Goal: Transaction & Acquisition: Purchase product/service

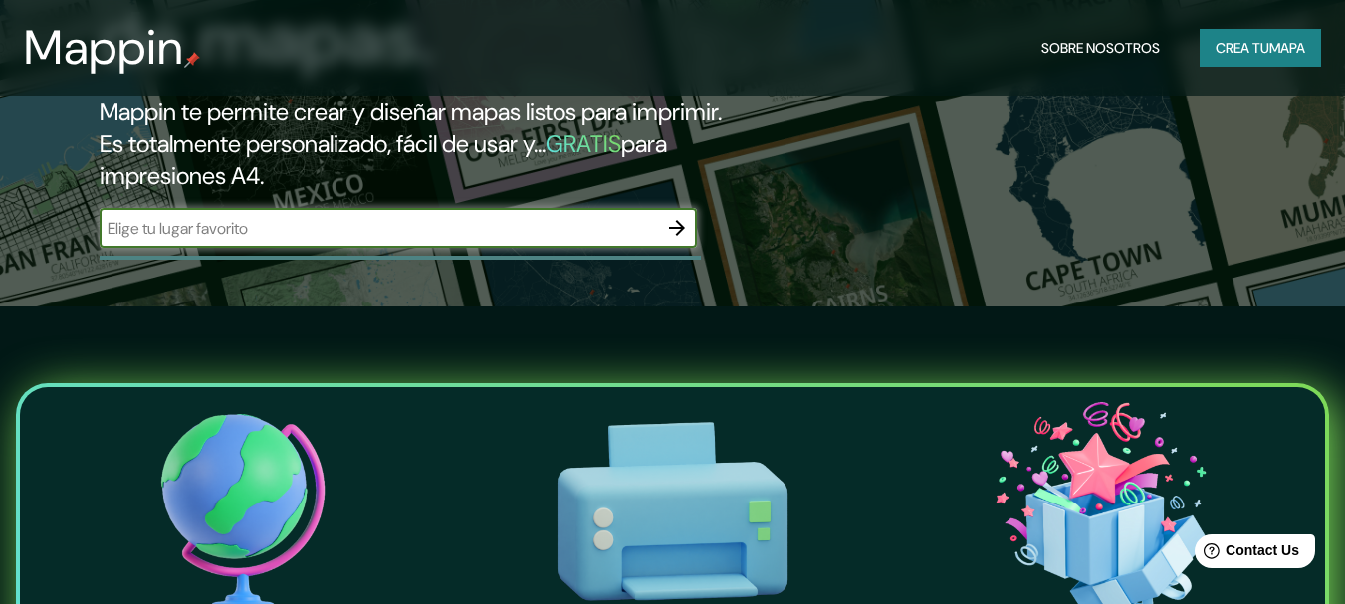
scroll to position [299, 0]
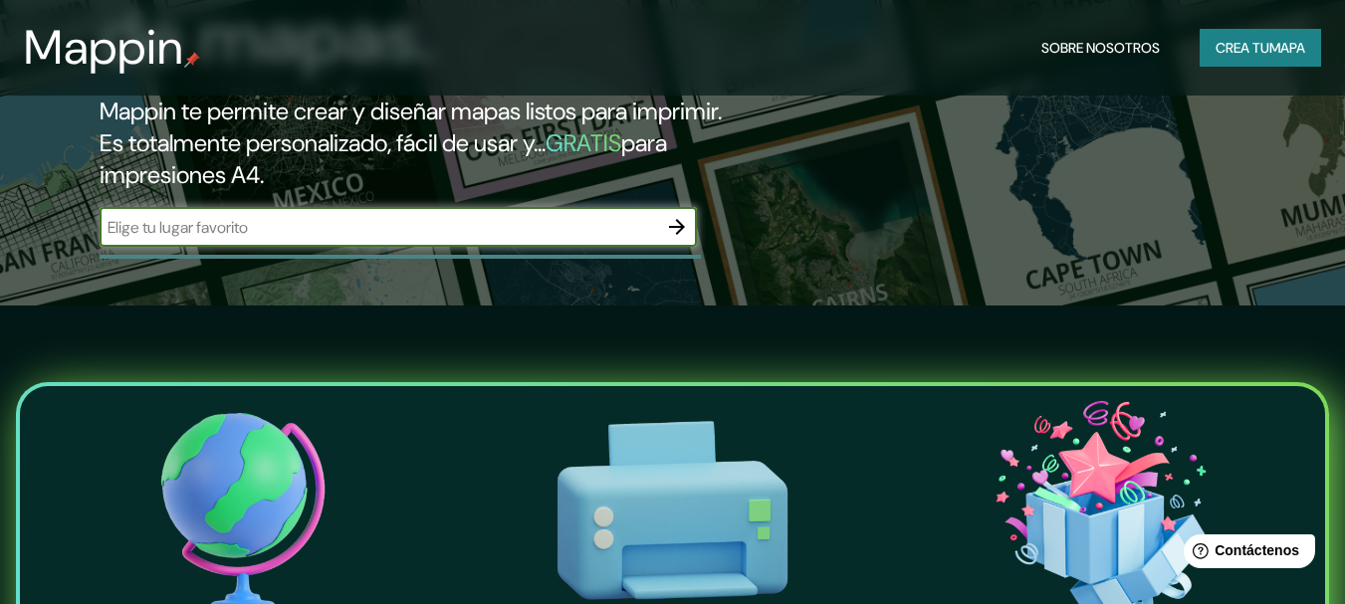
click at [299, 229] on input "text" at bounding box center [378, 227] width 557 height 23
paste input "-11.924496, -77.051057"
type input "-11.924496, -77.051057"
click at [671, 230] on icon "button" at bounding box center [677, 227] width 24 height 24
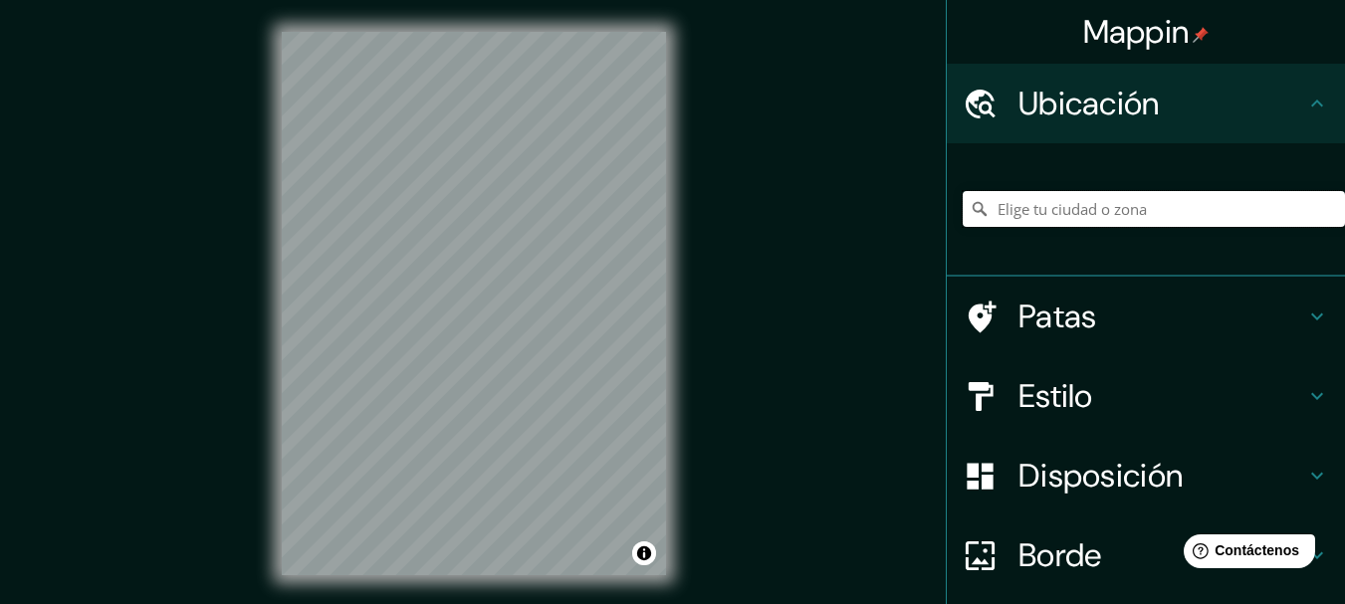
click at [1051, 201] on input "Elige tu ciudad o zona" at bounding box center [1154, 209] width 382 height 36
paste input "-11.924496, -77.051057"
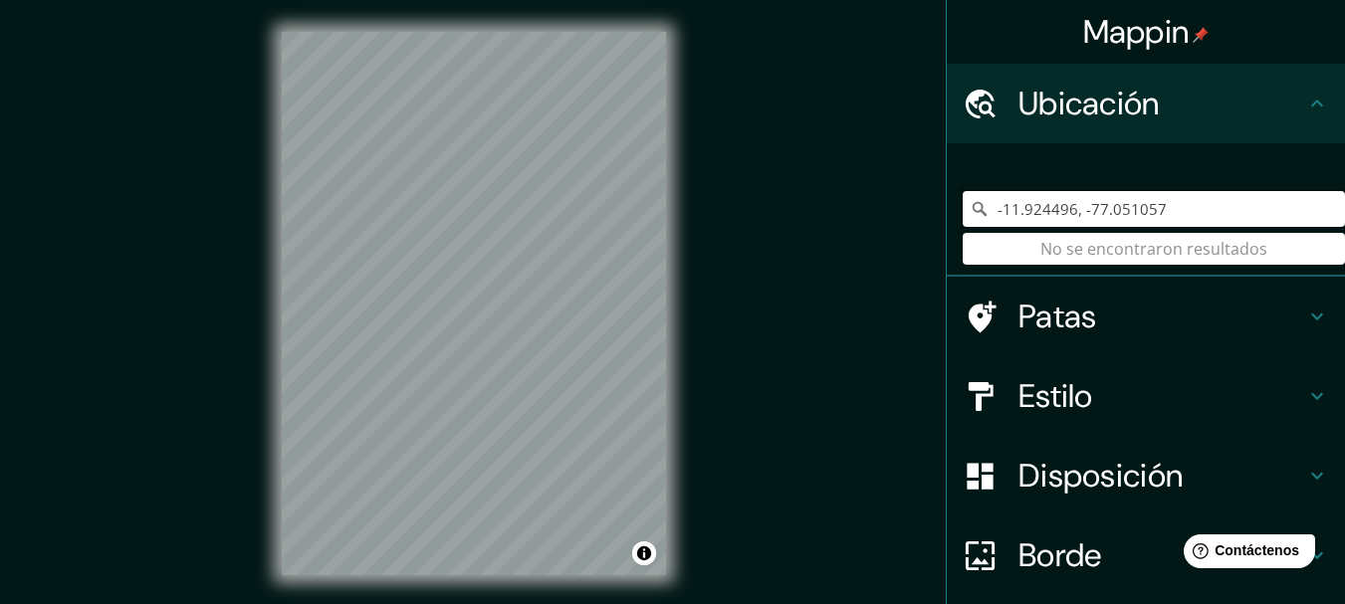
drag, startPoint x: 1174, startPoint y: 211, endPoint x: 969, endPoint y: 210, distance: 205.1
click at [969, 210] on div "-11.924496, -77.051057 No se encontraron resultados" at bounding box center [1154, 209] width 382 height 36
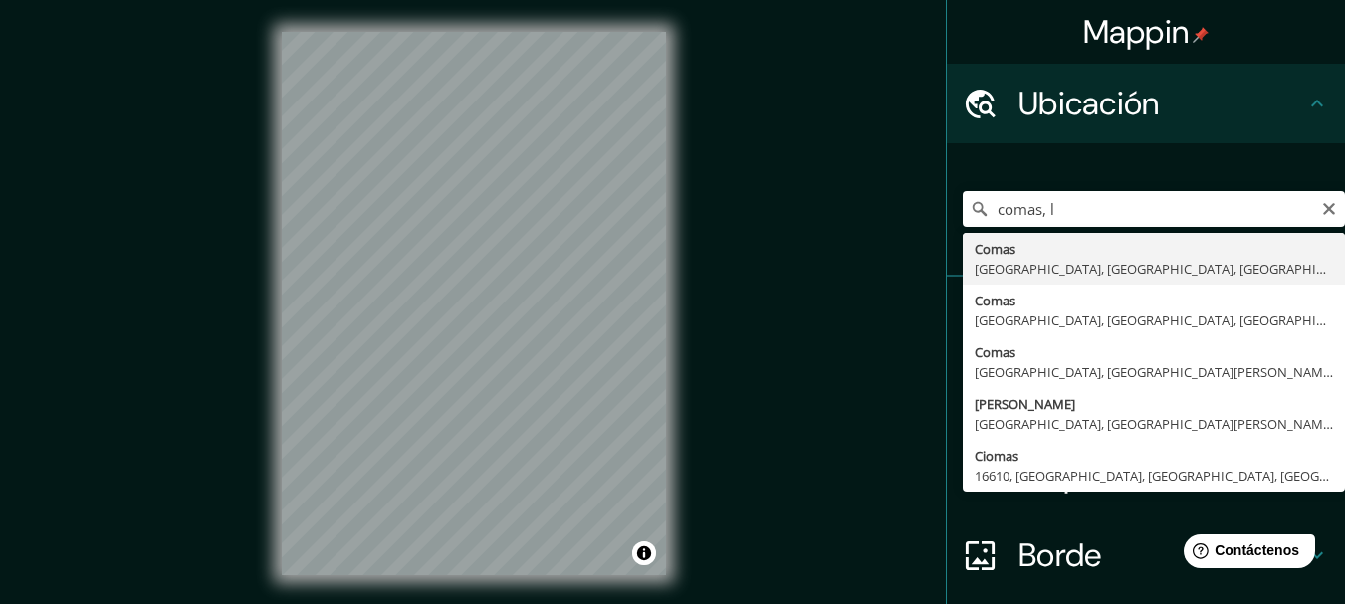
type input "Comas, [GEOGRAPHIC_DATA], [GEOGRAPHIC_DATA], [GEOGRAPHIC_DATA]"
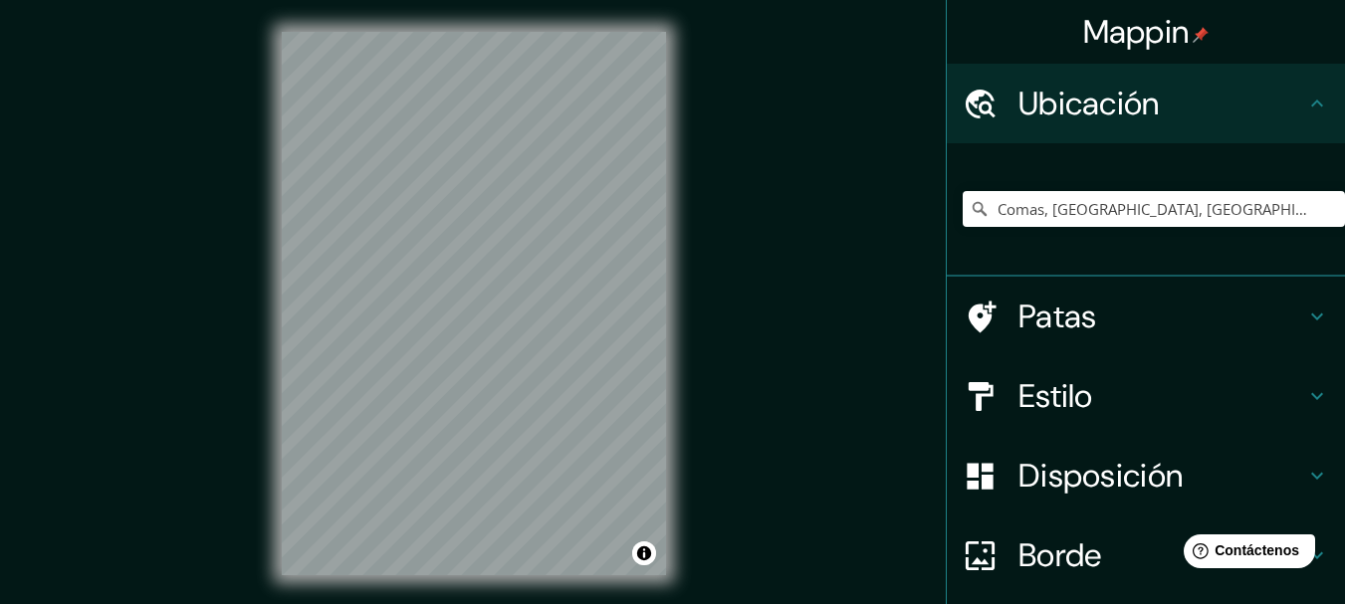
click at [1058, 310] on font "Patas" at bounding box center [1057, 317] width 79 height 42
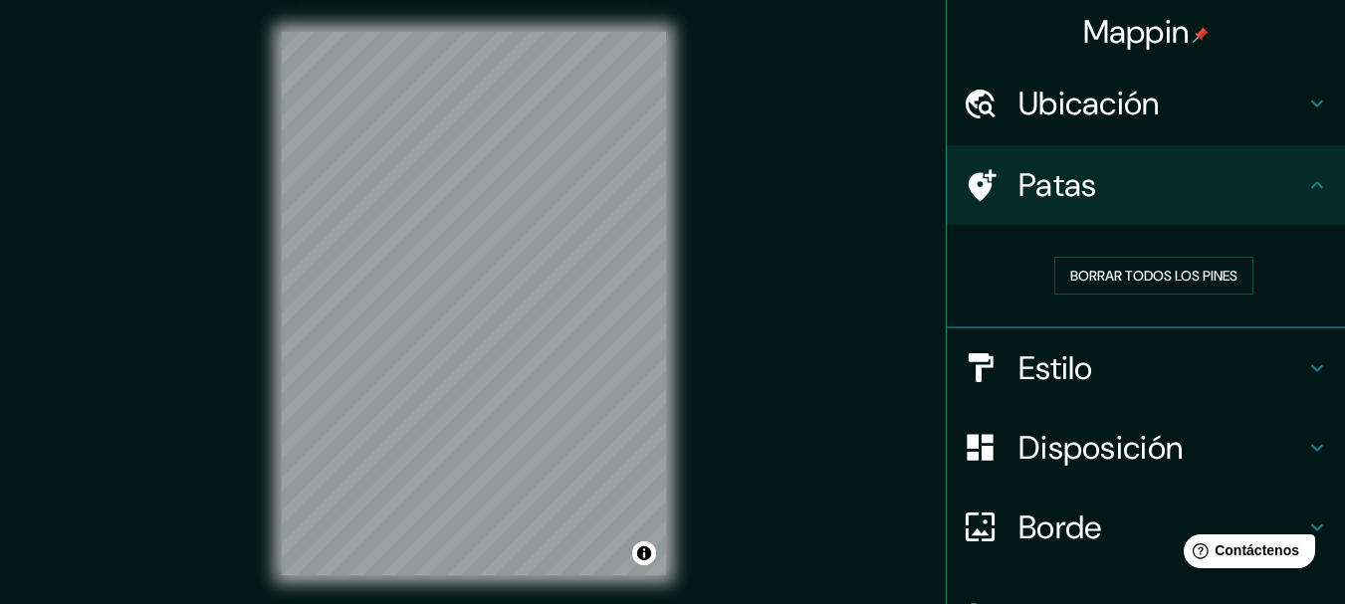
click at [1110, 172] on h4 "Patas" at bounding box center [1161, 185] width 287 height 40
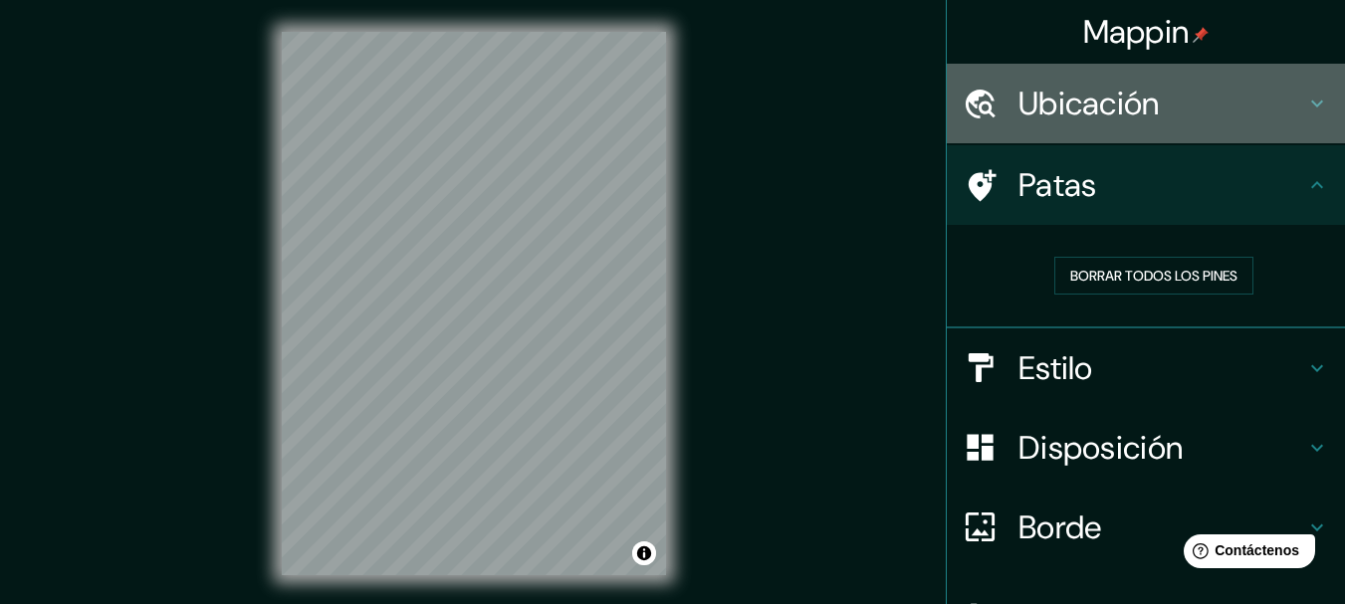
click at [1268, 112] on h4 "Ubicación" at bounding box center [1161, 104] width 287 height 40
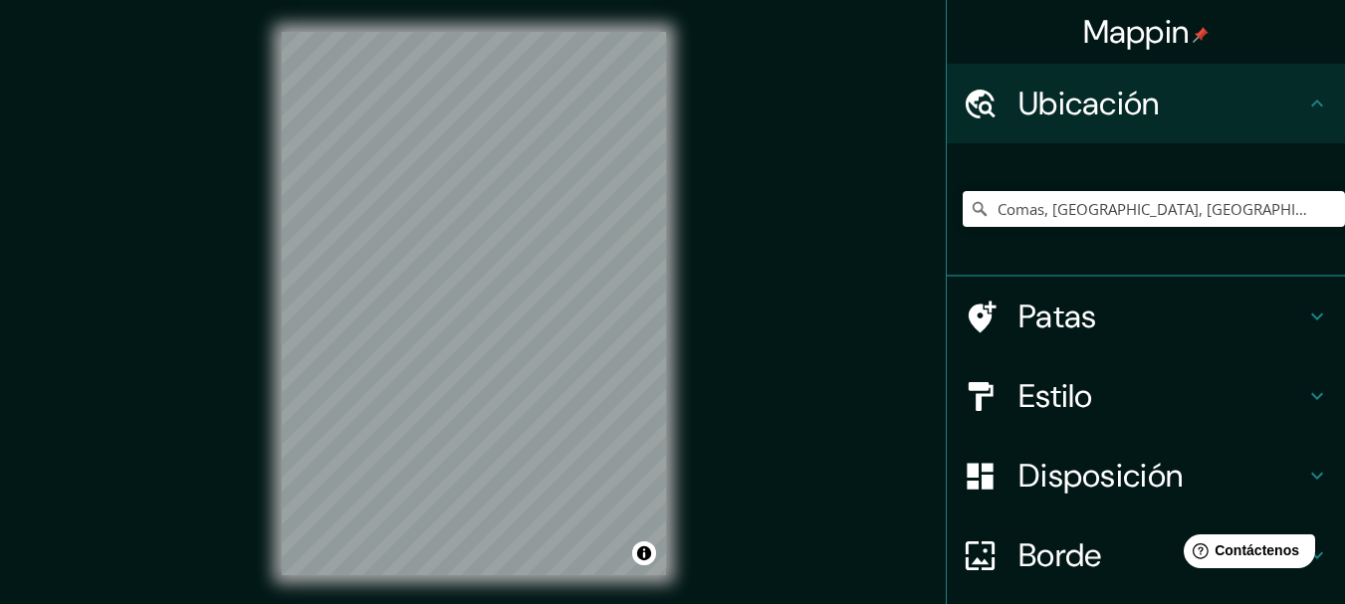
click at [1268, 111] on h4 "Ubicación" at bounding box center [1161, 104] width 287 height 40
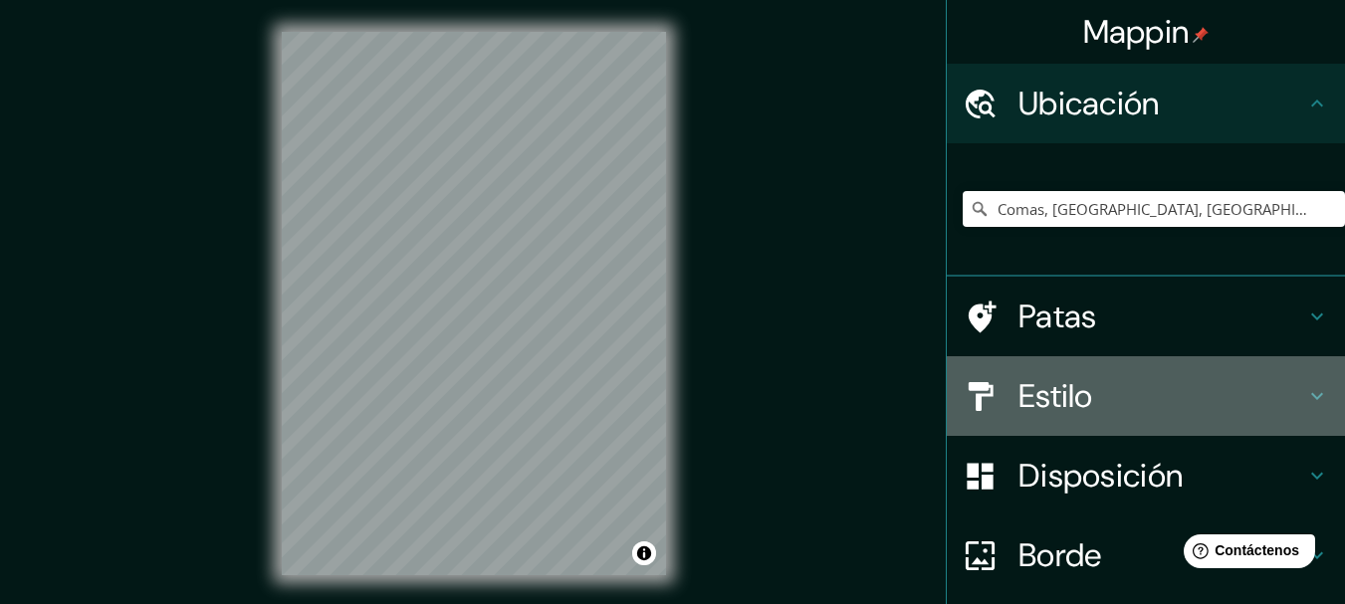
click at [1085, 381] on h4 "Estilo" at bounding box center [1161, 396] width 287 height 40
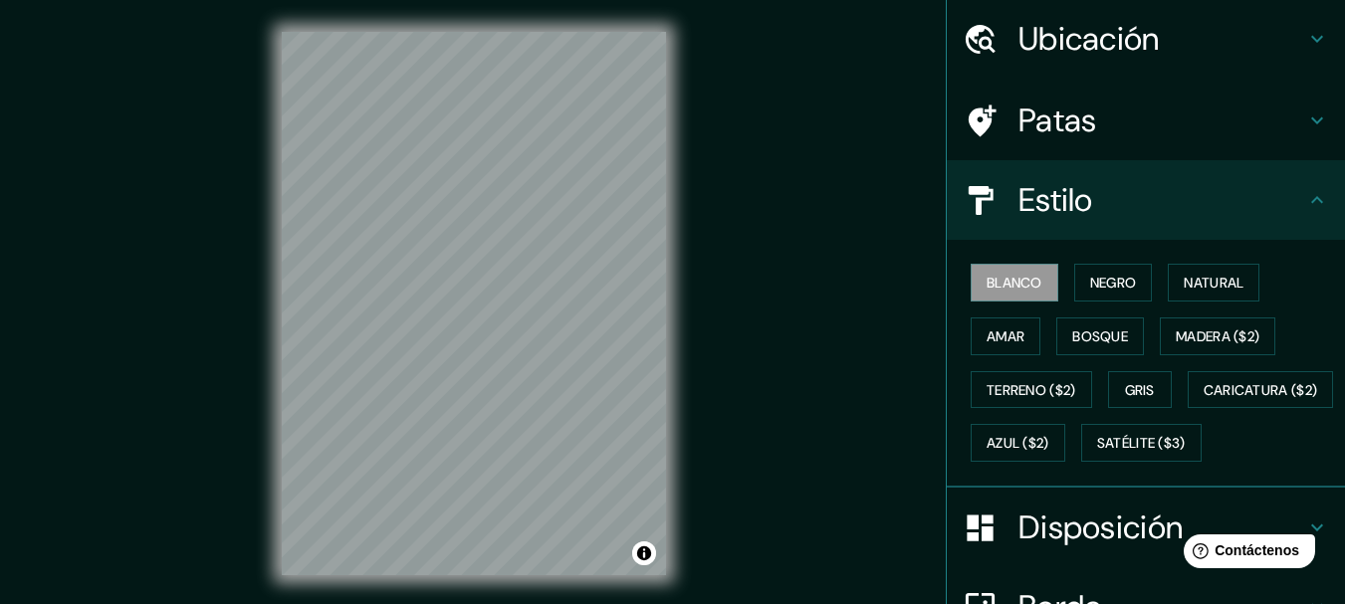
scroll to position [100, 0]
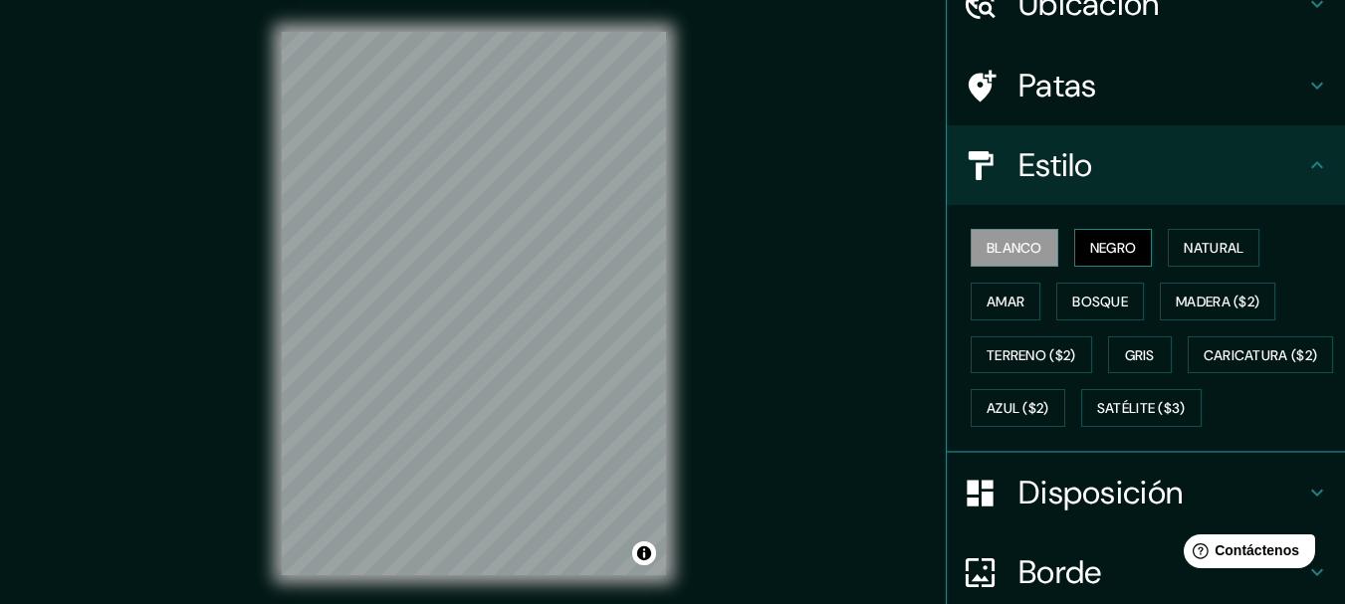
click at [1108, 251] on font "Negro" at bounding box center [1113, 248] width 47 height 18
click at [1190, 247] on font "Natural" at bounding box center [1214, 248] width 60 height 18
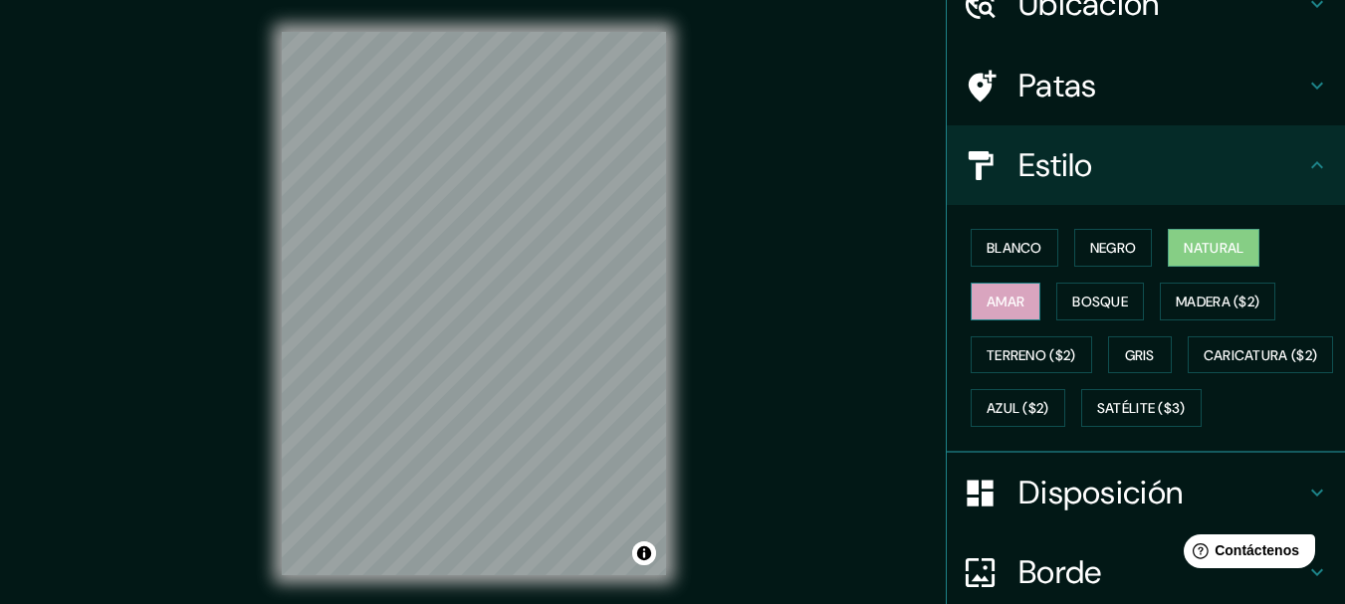
click at [993, 305] on font "Amar" at bounding box center [1005, 302] width 38 height 18
click at [1092, 297] on font "Bosque" at bounding box center [1100, 302] width 56 height 18
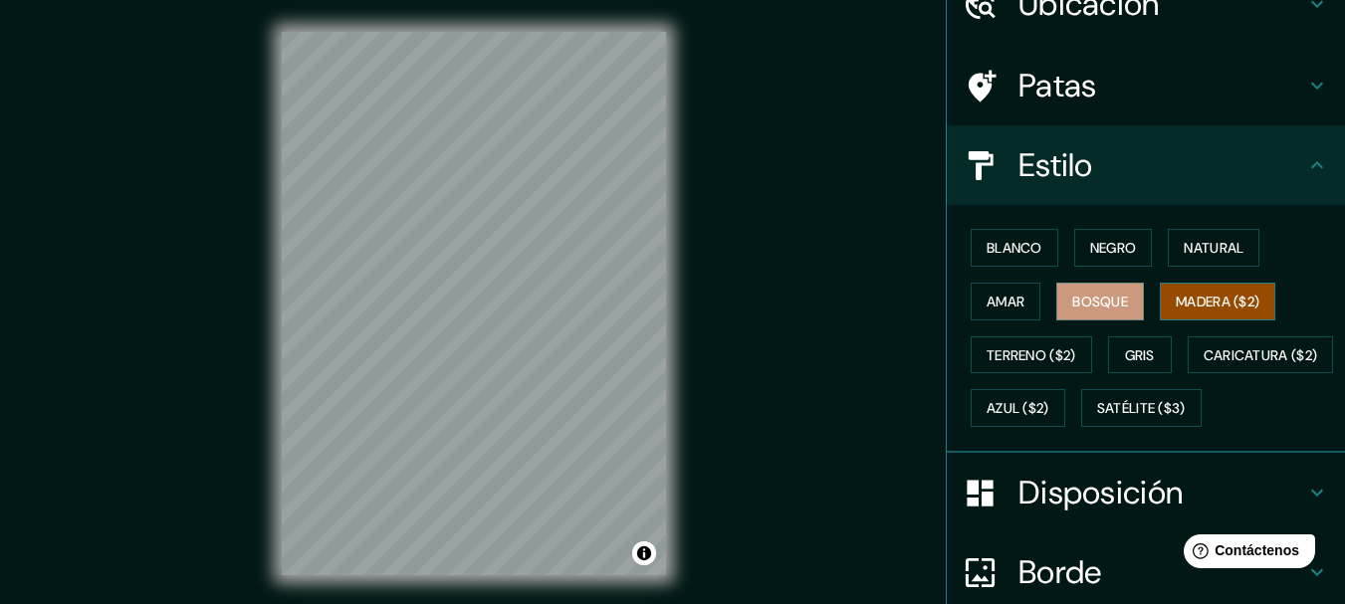
click at [1176, 298] on font "Madera ($2)" at bounding box center [1218, 302] width 84 height 18
click at [1213, 258] on font "Natural" at bounding box center [1214, 248] width 60 height 26
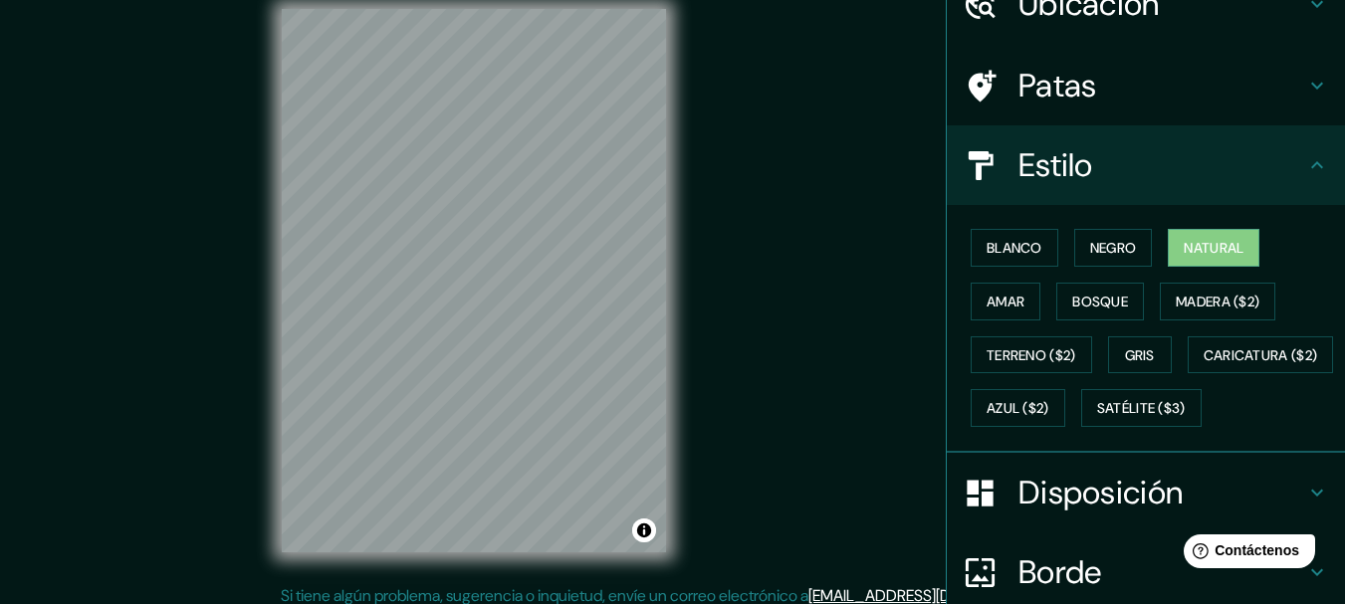
scroll to position [35, 0]
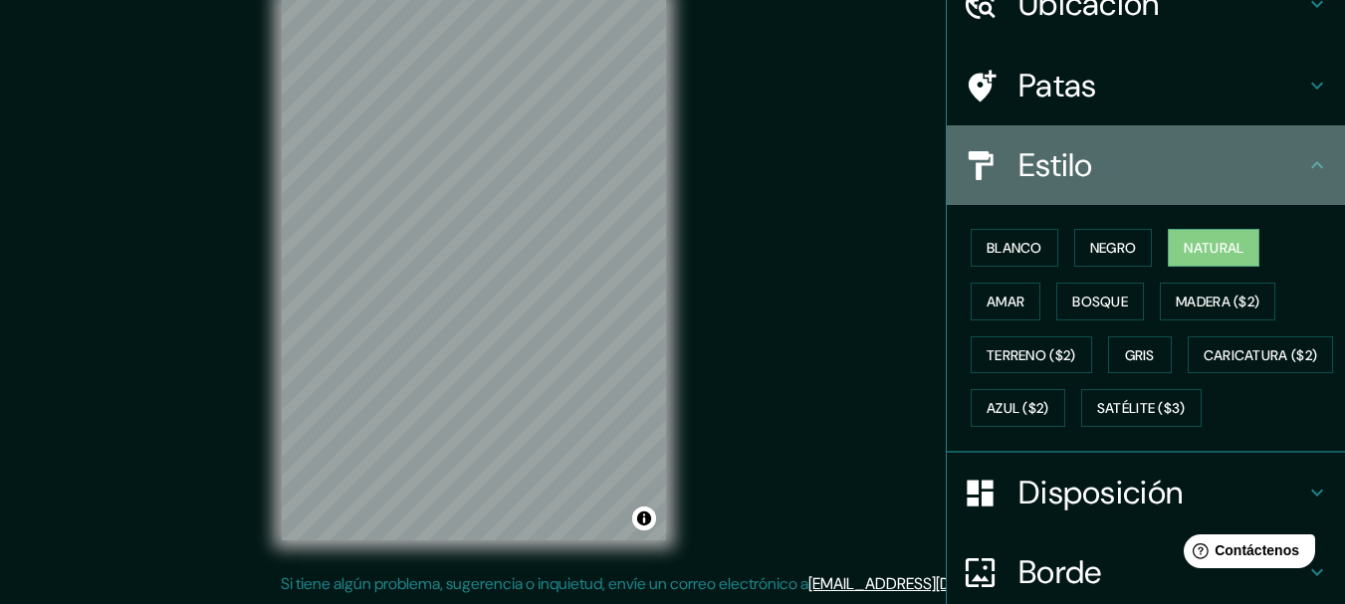
click at [1305, 169] on icon at bounding box center [1317, 165] width 24 height 24
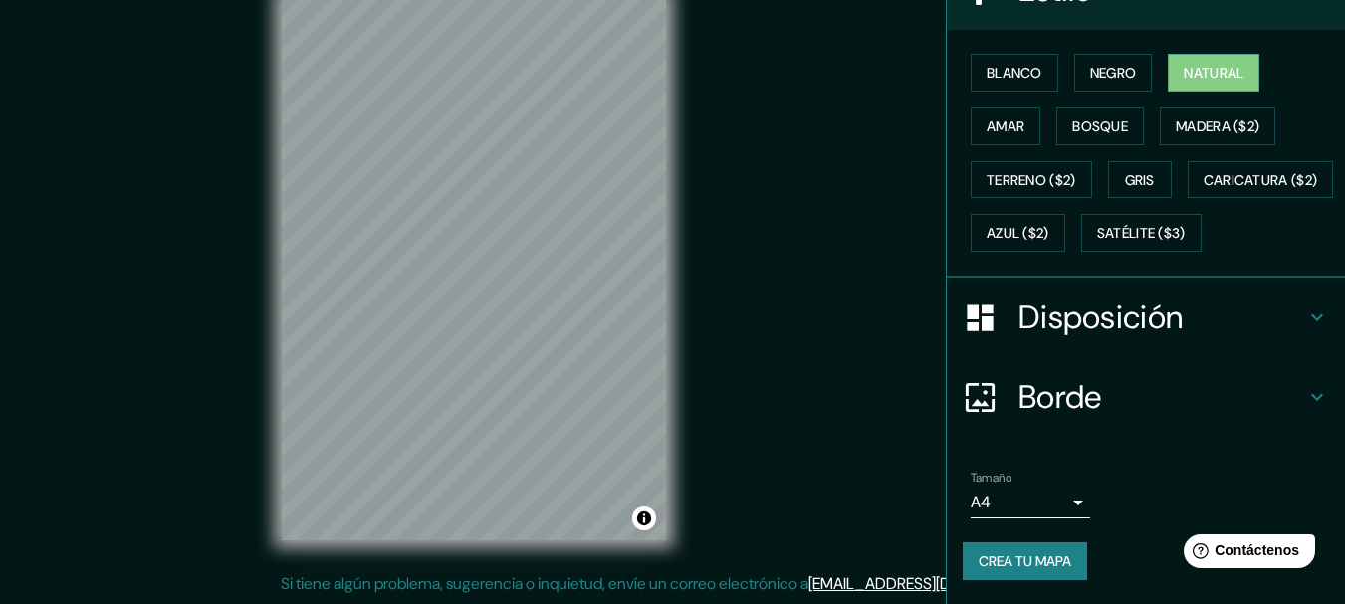
click at [1077, 322] on font "Disposición" at bounding box center [1100, 318] width 164 height 42
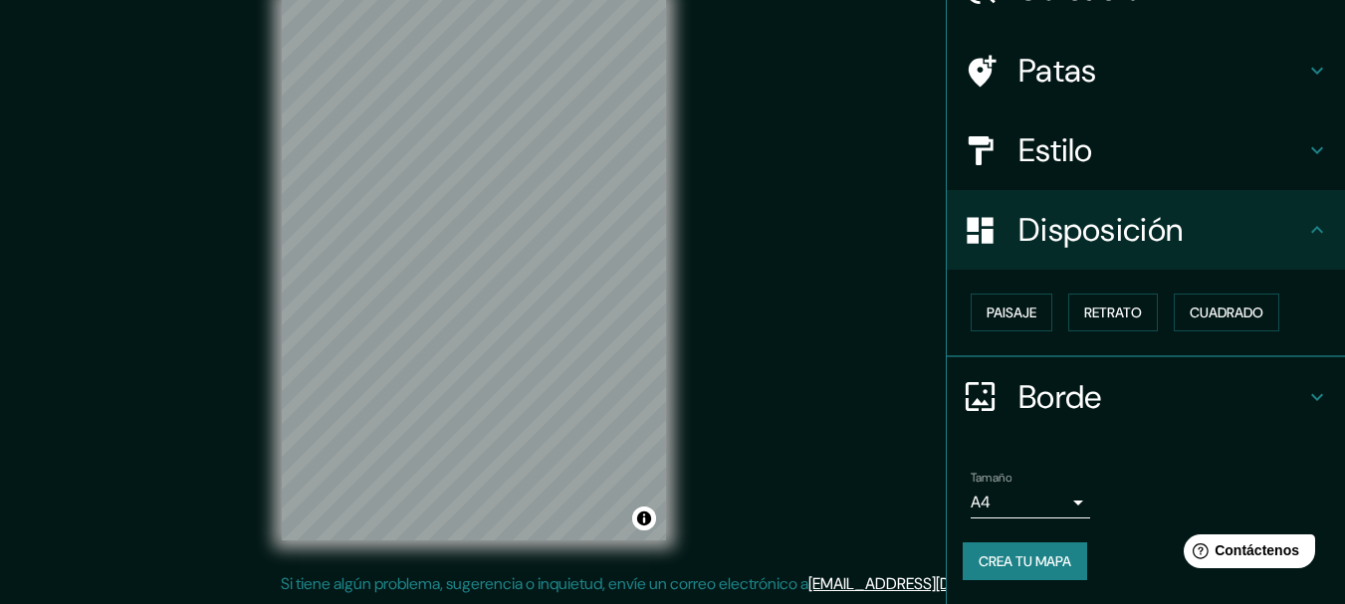
scroll to position [113, 0]
click at [992, 314] on font "Paisaje" at bounding box center [1011, 314] width 50 height 18
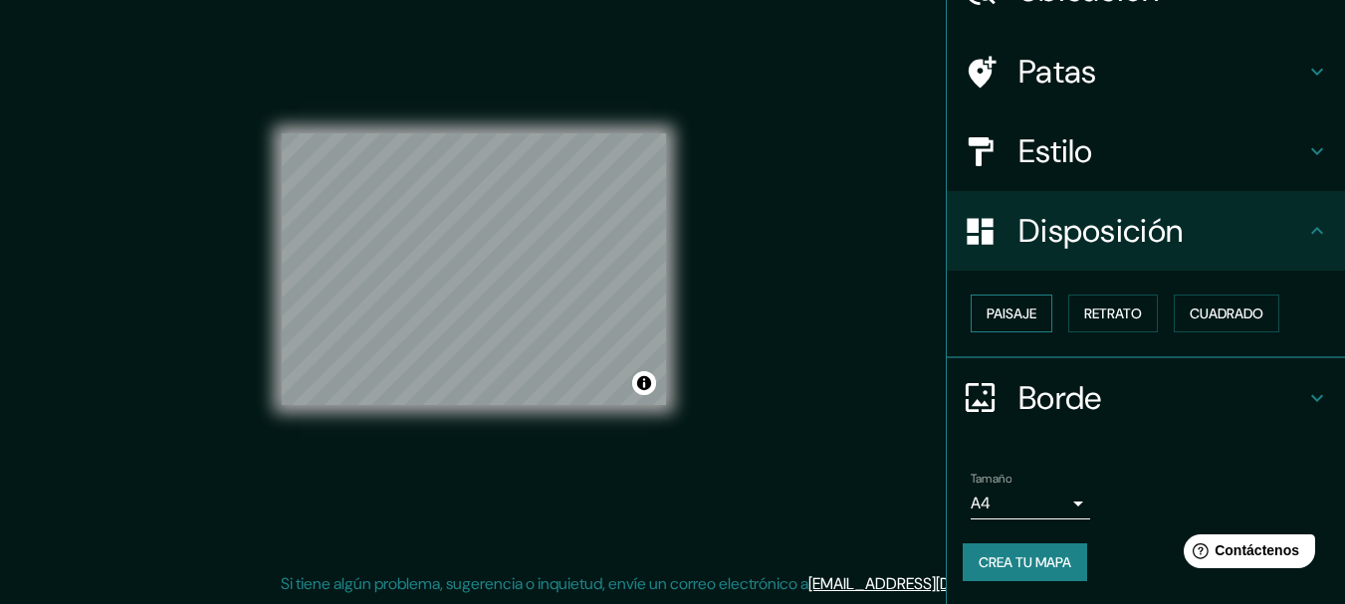
click at [1006, 307] on font "Paisaje" at bounding box center [1011, 314] width 50 height 18
click at [1087, 313] on font "Retrato" at bounding box center [1113, 314] width 58 height 18
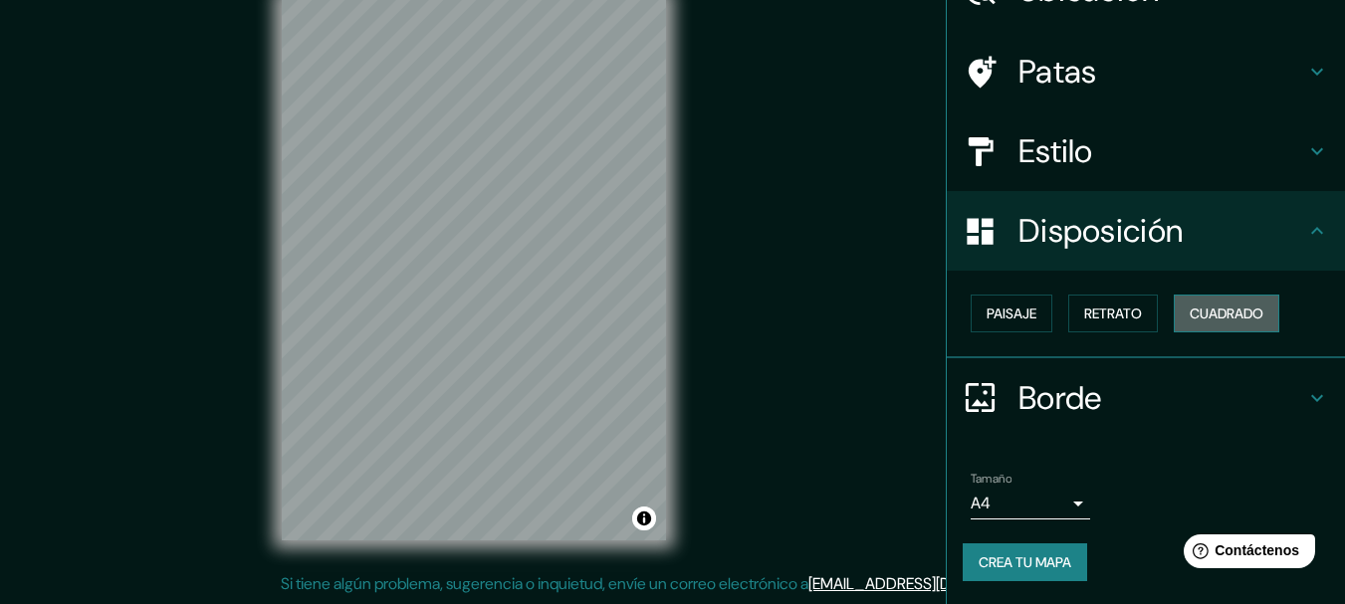
click at [1199, 304] on font "Cuadrado" at bounding box center [1227, 314] width 74 height 26
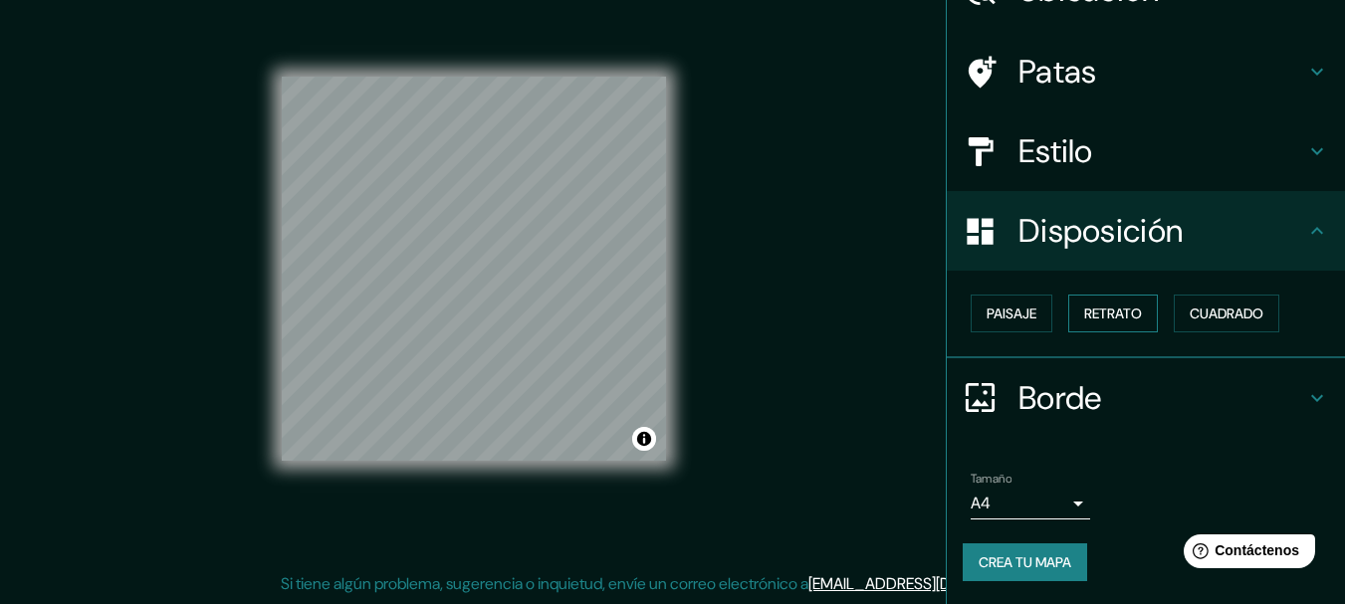
click at [1118, 303] on font "Retrato" at bounding box center [1113, 314] width 58 height 26
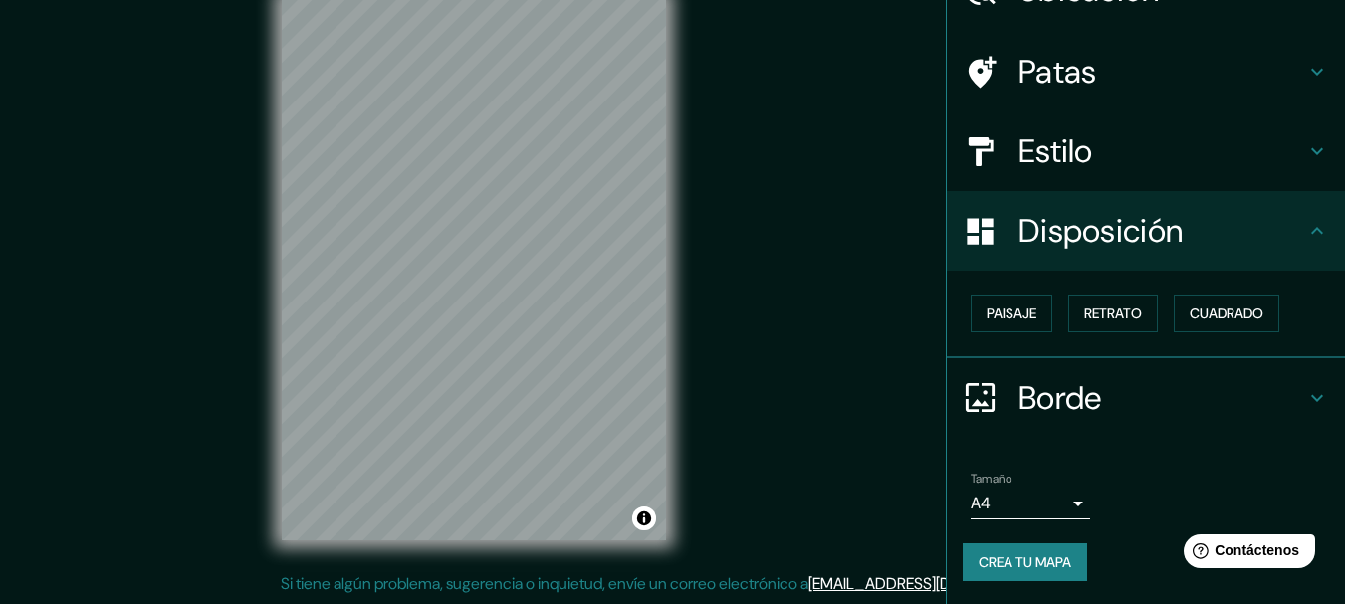
click at [1023, 392] on font "Borde" at bounding box center [1060, 398] width 84 height 42
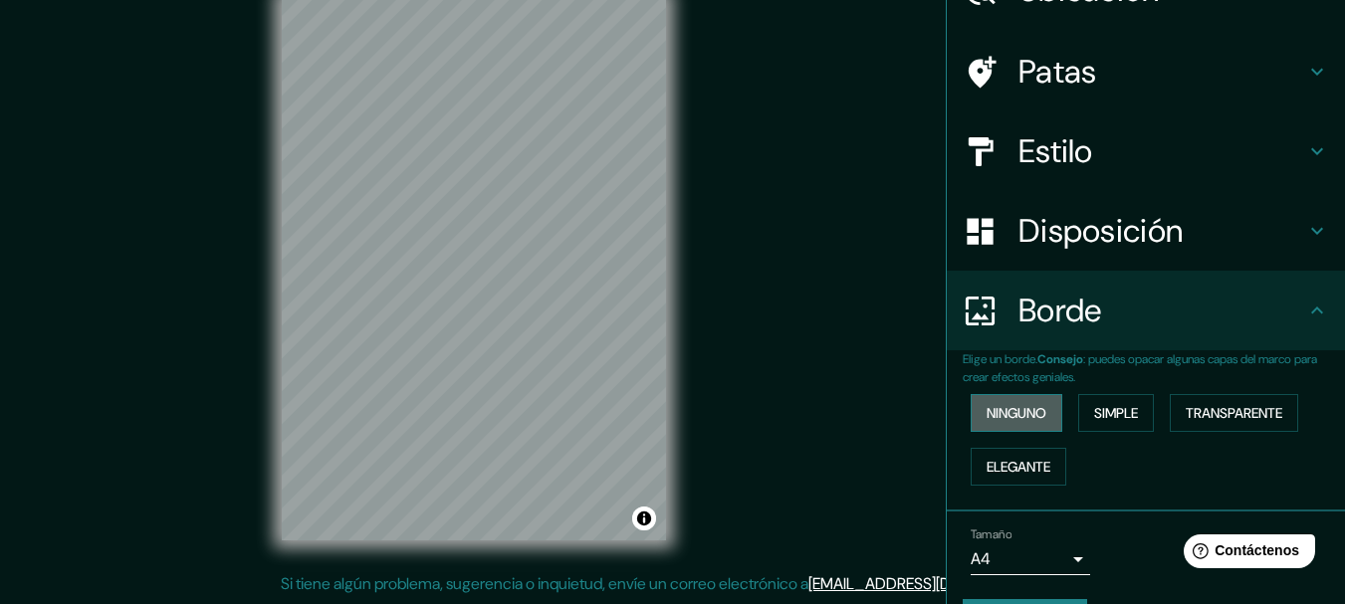
click at [1024, 402] on font "Ninguno" at bounding box center [1016, 413] width 60 height 26
click at [1094, 409] on font "Simple" at bounding box center [1116, 413] width 44 height 18
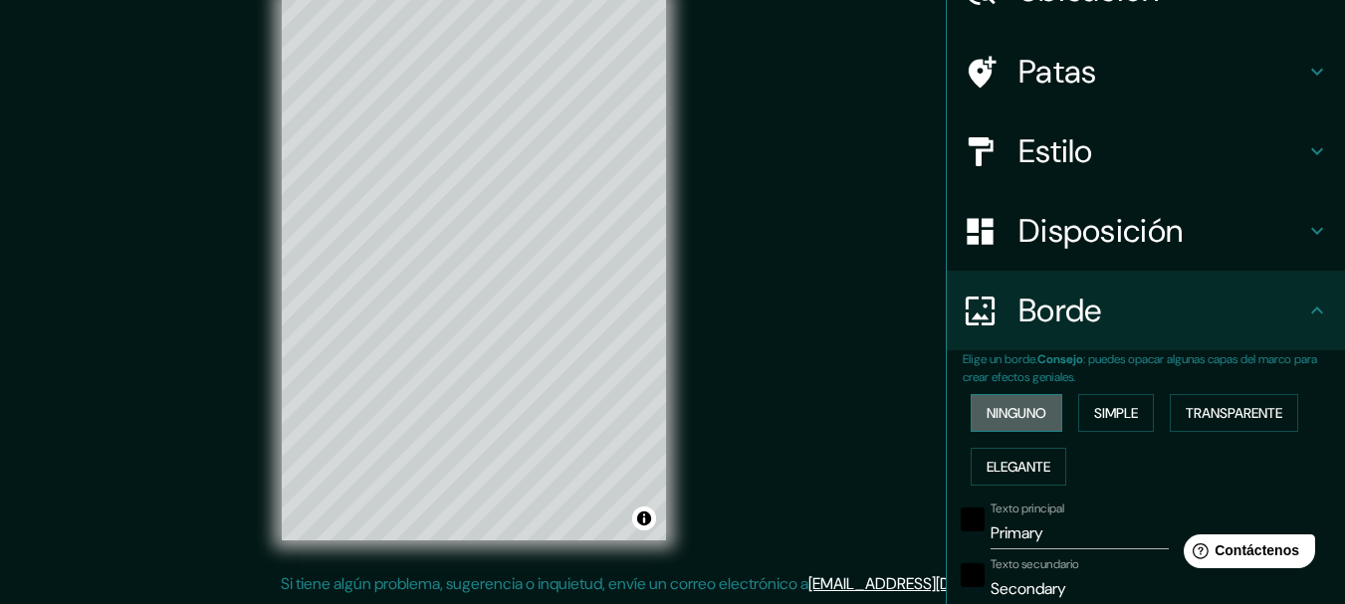
click at [1027, 410] on font "Ninguno" at bounding box center [1016, 413] width 60 height 18
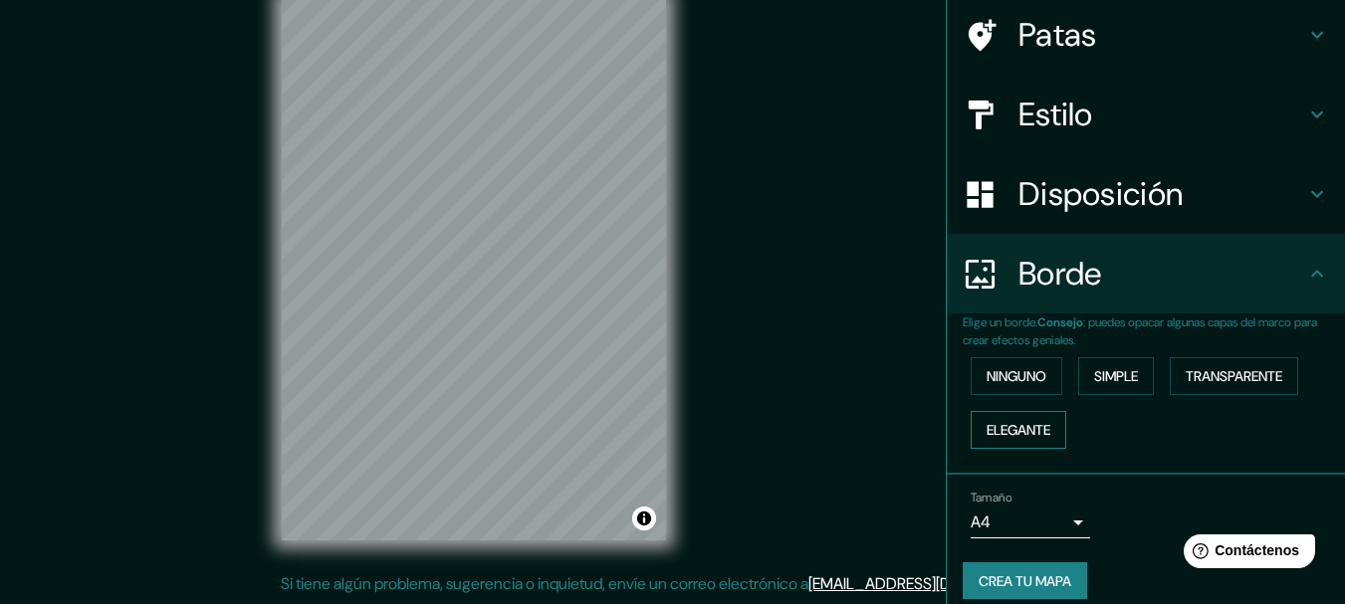
scroll to position [169, 0]
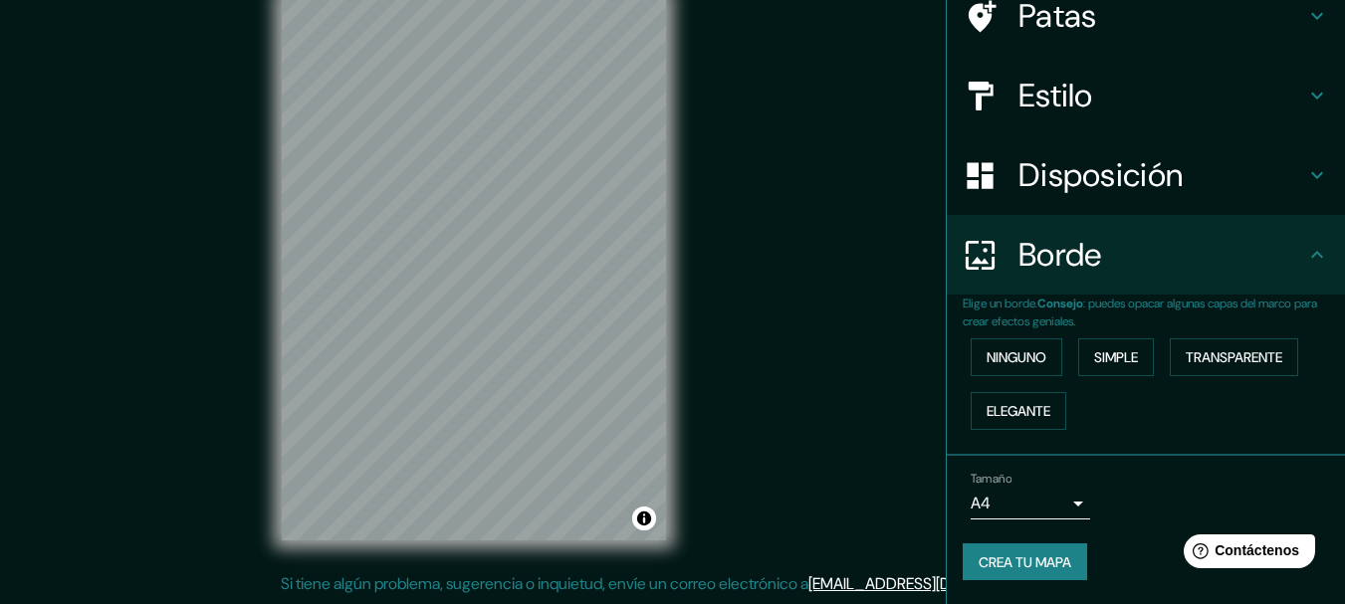
click at [990, 556] on font "Crea tu mapa" at bounding box center [1024, 562] width 93 height 18
click at [1014, 362] on font "Ninguno" at bounding box center [1016, 357] width 60 height 18
click at [1012, 505] on body "Mappin Ubicación Comas, [GEOGRAPHIC_DATA], [GEOGRAPHIC_DATA], [GEOGRAPHIC_DATA]…" at bounding box center [672, 267] width 1345 height 604
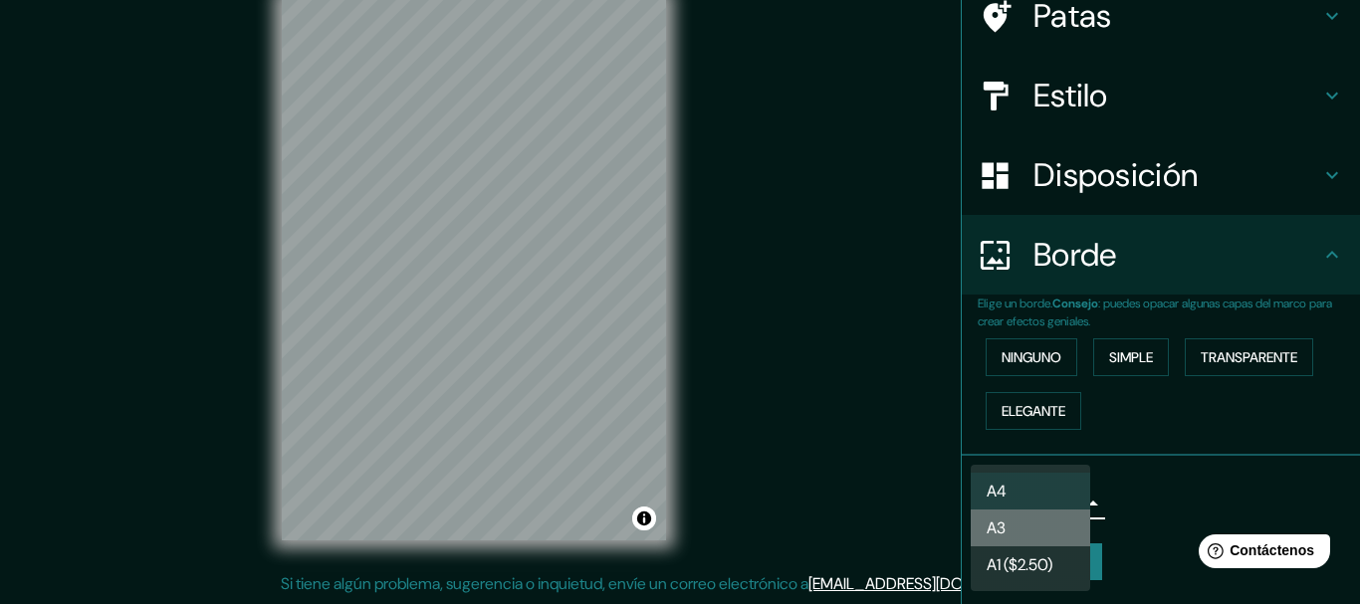
click at [1004, 528] on font "A3" at bounding box center [995, 528] width 19 height 21
type input "a4"
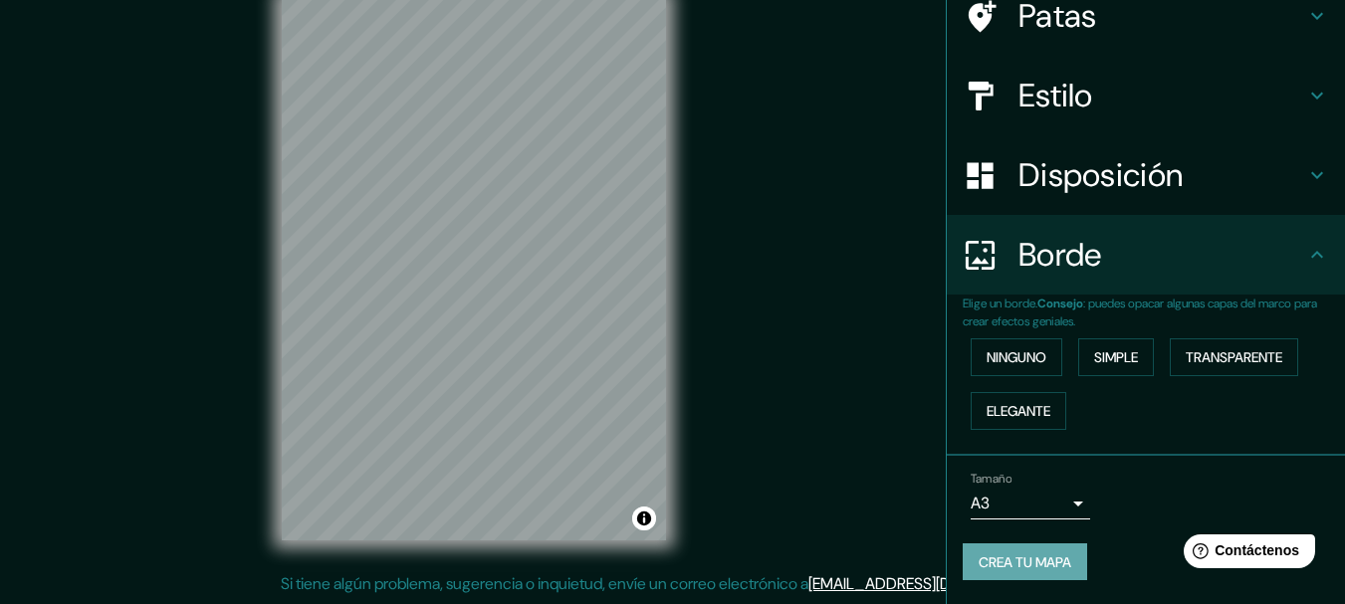
click at [1002, 565] on font "Crea tu mapa" at bounding box center [1024, 562] width 93 height 18
